Goal: Entertainment & Leisure: Consume media (video, audio)

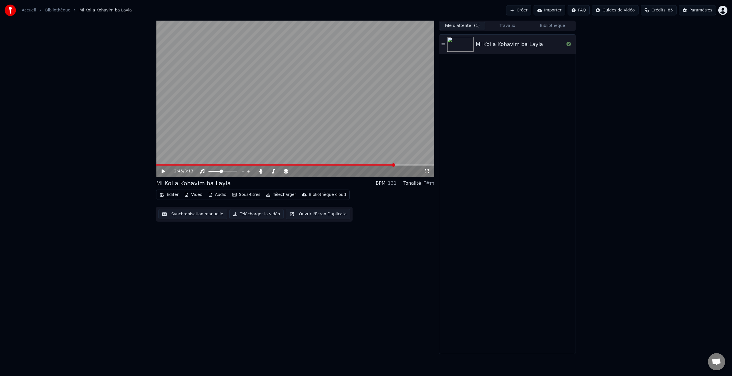
click at [465, 27] on button "File d'attente ( 1 )" at bounding box center [462, 26] width 45 height 8
click at [512, 26] on button "Travaux" at bounding box center [507, 26] width 45 height 8
click at [550, 27] on button "Bibliothèque" at bounding box center [552, 26] width 45 height 8
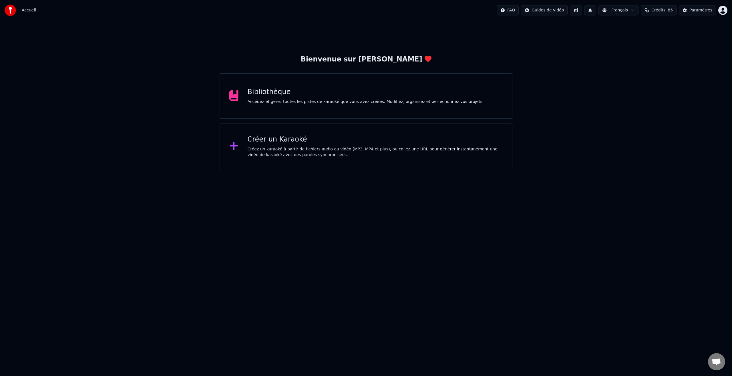
click at [263, 94] on div "Bibliothèque" at bounding box center [365, 91] width 236 height 9
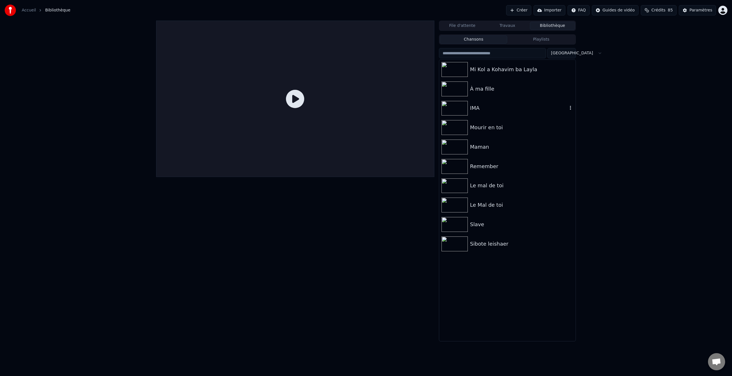
click at [461, 109] on img at bounding box center [454, 108] width 26 height 15
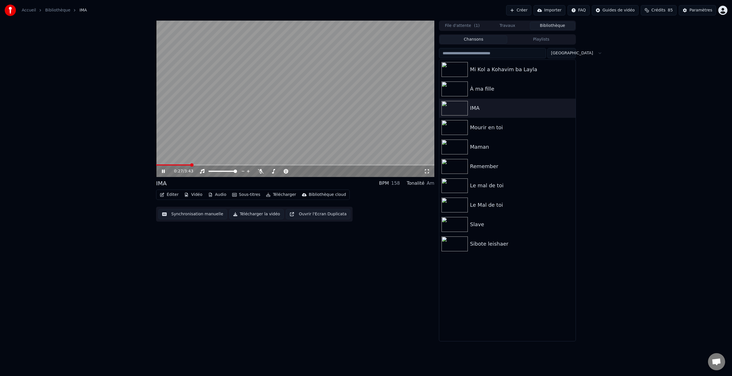
click at [167, 173] on icon at bounding box center [167, 171] width 13 height 5
click at [156, 167] on span at bounding box center [157, 164] width 3 height 3
click at [163, 172] on icon at bounding box center [162, 171] width 3 height 4
click at [164, 170] on icon at bounding box center [163, 170] width 3 height 3
click at [156, 167] on span at bounding box center [157, 164] width 3 height 3
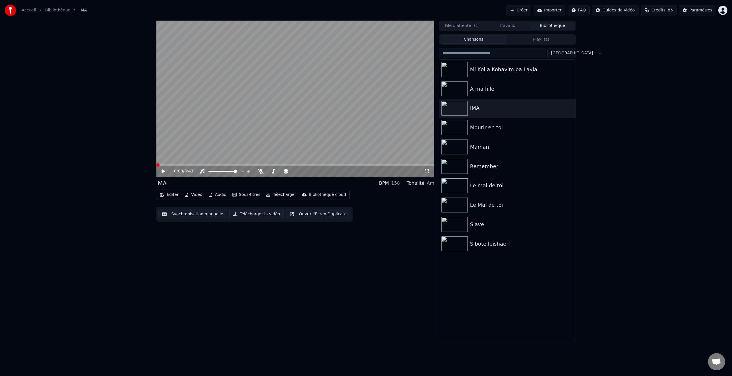
click at [164, 171] on icon at bounding box center [162, 171] width 3 height 4
click at [276, 172] on span at bounding box center [276, 170] width 3 height 3
click at [163, 171] on icon at bounding box center [163, 170] width 3 height 3
click at [163, 167] on span at bounding box center [163, 164] width 3 height 3
click at [163, 171] on icon at bounding box center [162, 171] width 3 height 4
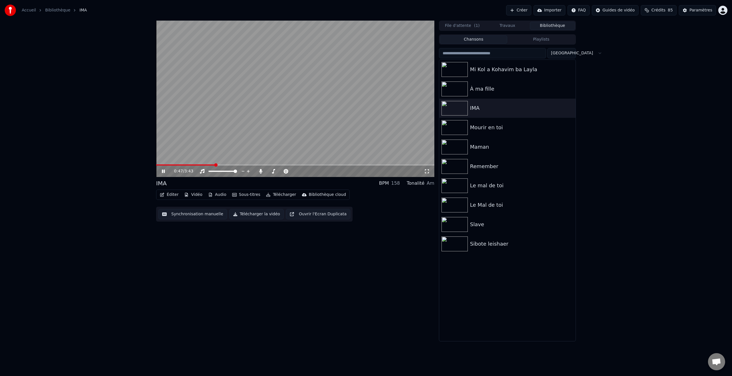
click at [161, 172] on icon at bounding box center [167, 171] width 13 height 5
click at [162, 167] on span at bounding box center [163, 164] width 3 height 3
click at [163, 171] on icon at bounding box center [162, 171] width 3 height 4
click at [163, 171] on icon at bounding box center [163, 170] width 3 height 3
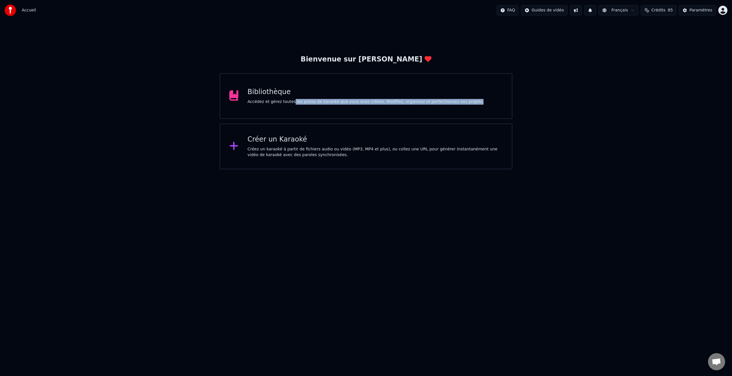
click at [291, 104] on div "Bibliothèque Accédez et gérez toutes les pistes de karaoké que vous avez créées…" at bounding box center [365, 96] width 293 height 46
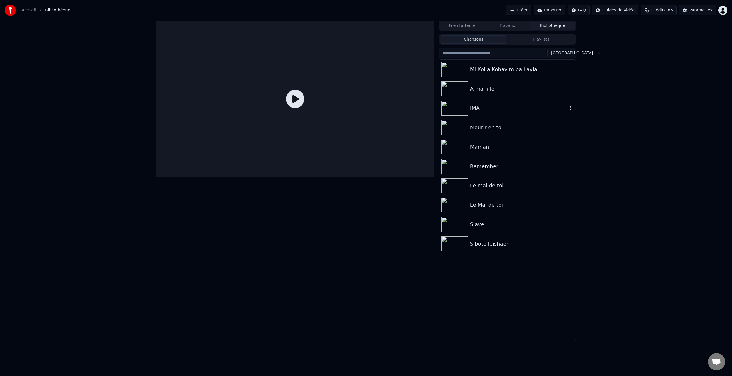
click at [460, 108] on img at bounding box center [454, 108] width 26 height 15
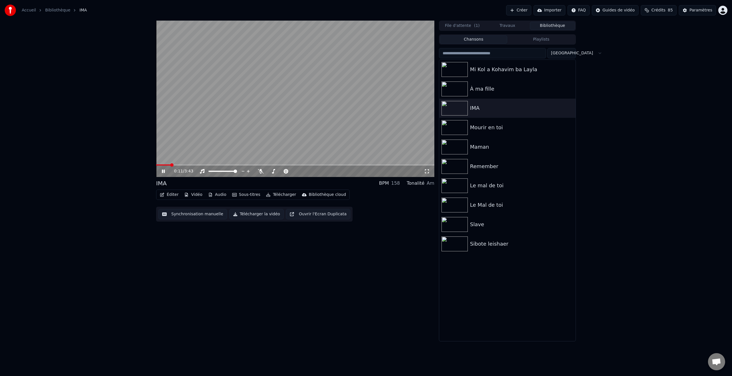
click at [165, 172] on icon at bounding box center [163, 170] width 3 height 3
